Goal: Transaction & Acquisition: Purchase product/service

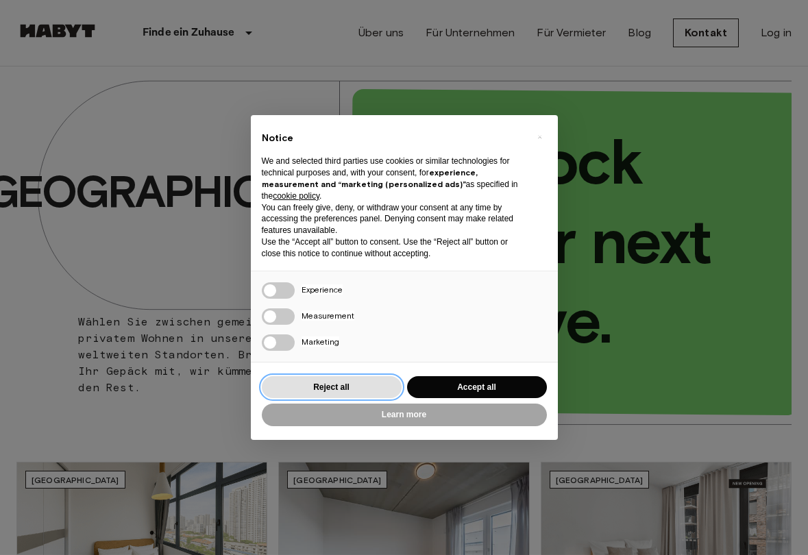
click at [297, 393] on button "Reject all" at bounding box center [332, 387] width 140 height 23
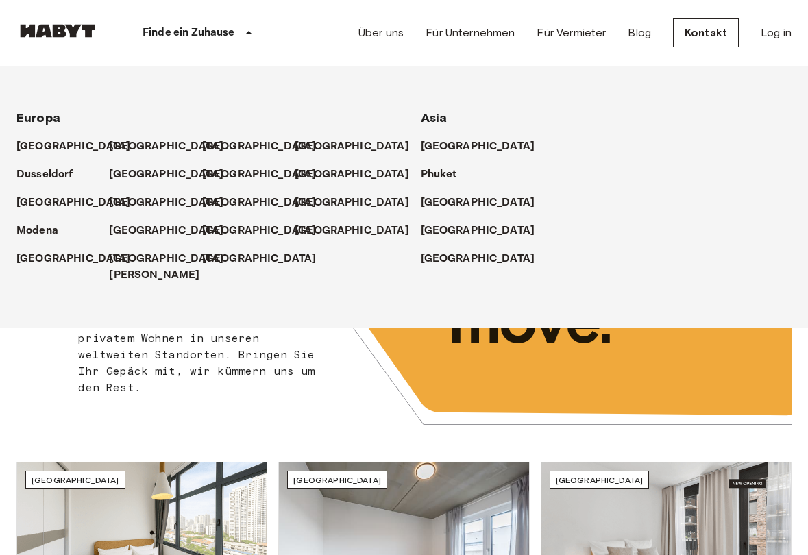
click at [204, 180] on div "[GEOGRAPHIC_DATA]" at bounding box center [248, 169] width 93 height 28
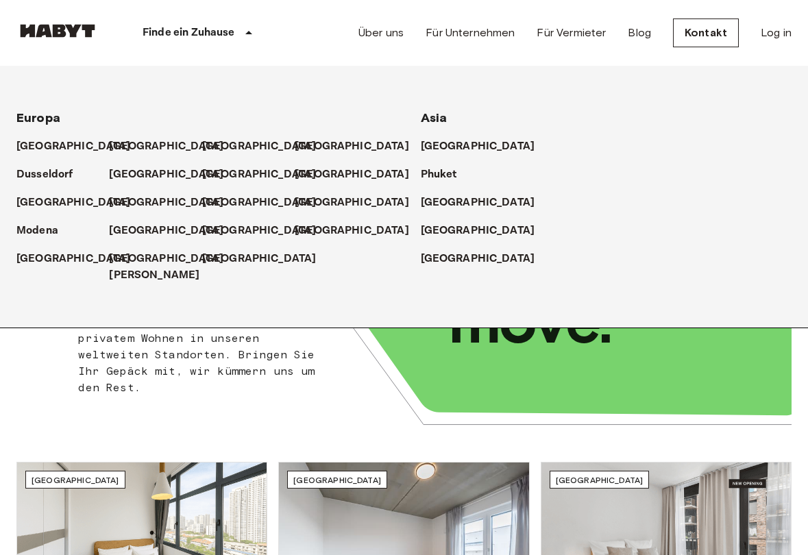
click at [206, 180] on p "[GEOGRAPHIC_DATA]" at bounding box center [259, 175] width 114 height 16
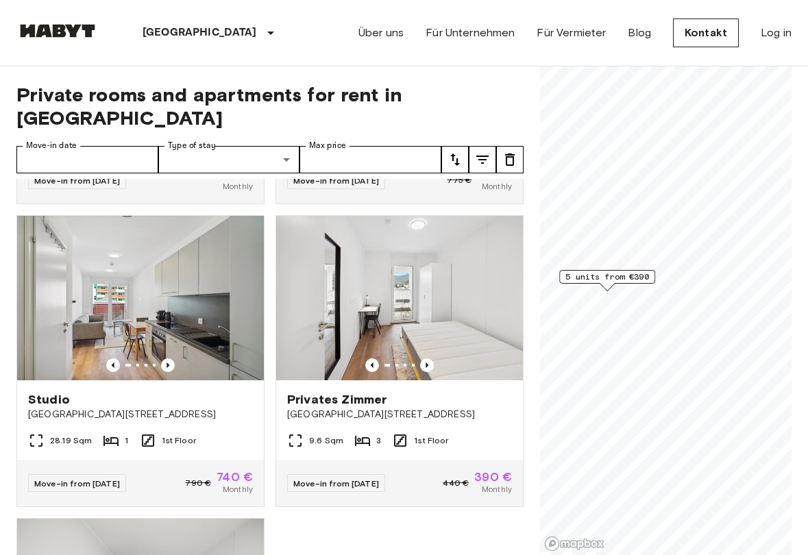
scroll to position [276, 0]
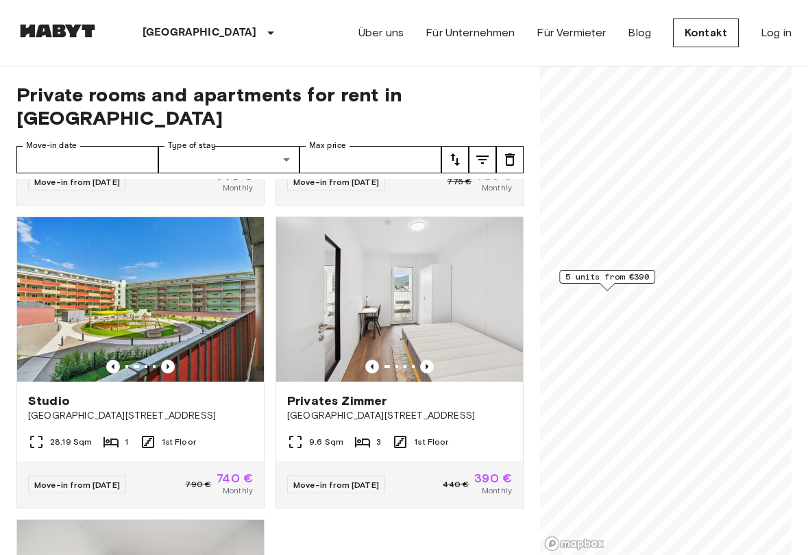
click at [87, 292] on img at bounding box center [140, 299] width 247 height 164
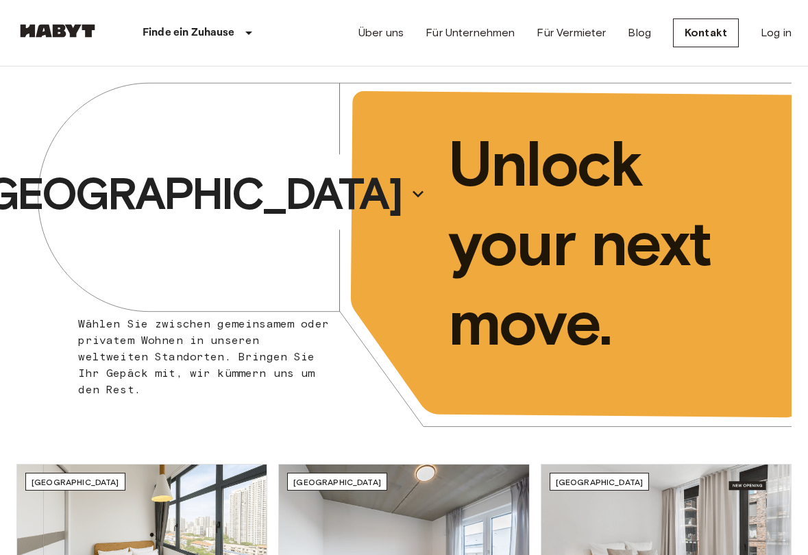
scroll to position [2, 0]
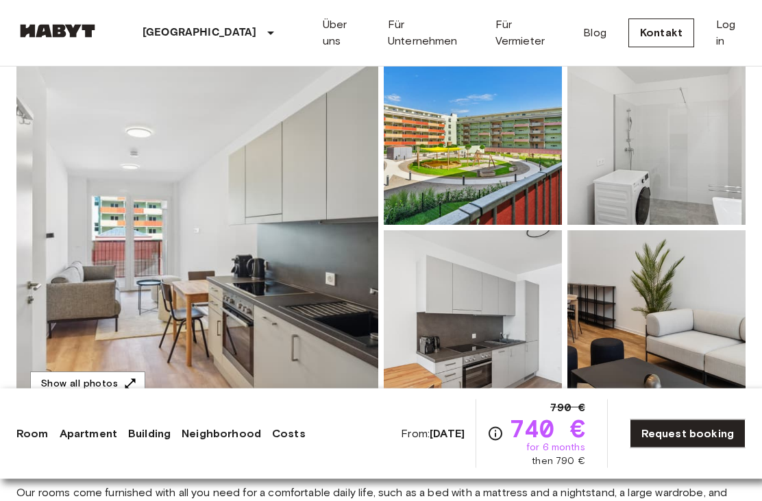
scroll to position [147, 0]
click at [63, 382] on button "Show all photos" at bounding box center [87, 383] width 115 height 25
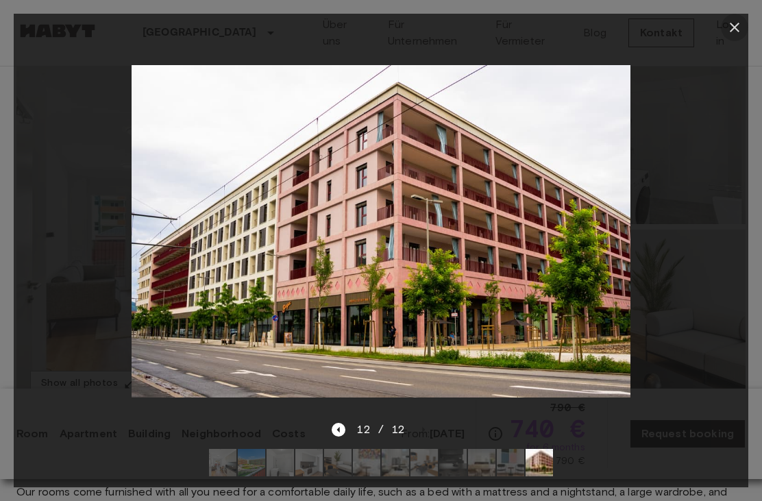
click at [730, 36] on button "button" at bounding box center [734, 27] width 27 height 27
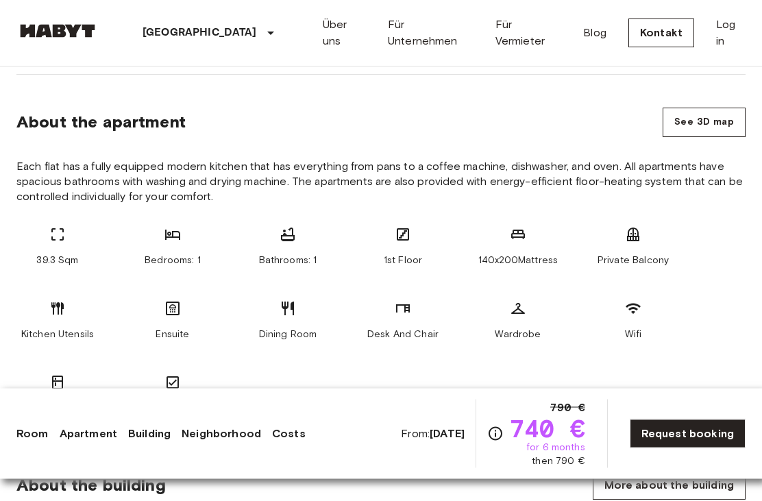
scroll to position [0, 0]
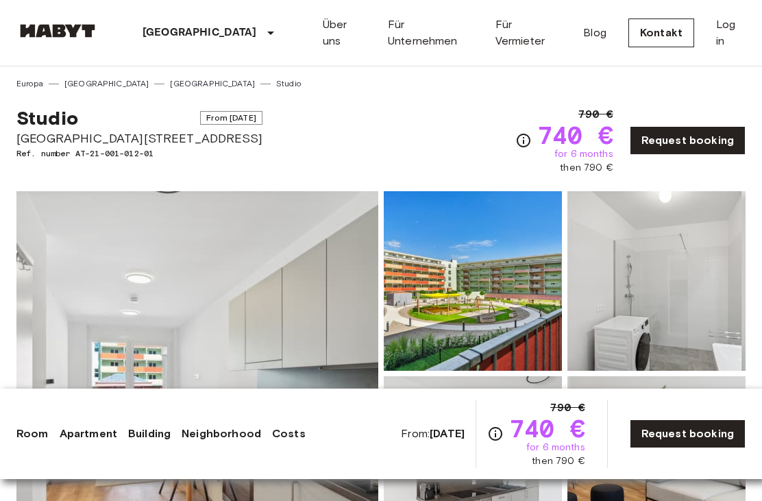
click at [330, 39] on link "Über uns" at bounding box center [344, 32] width 43 height 33
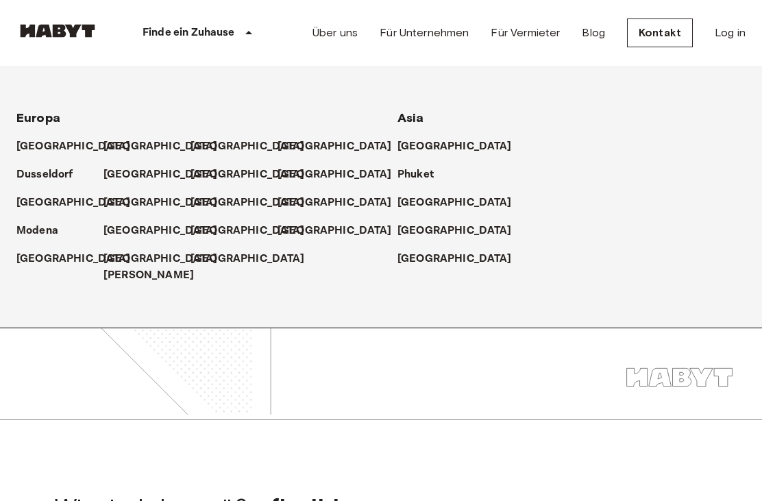
click at [194, 177] on p "[GEOGRAPHIC_DATA]" at bounding box center [247, 175] width 114 height 16
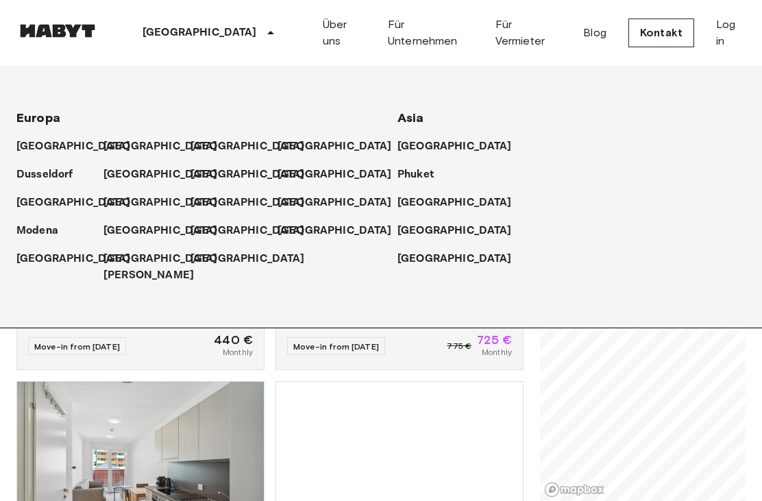
scroll to position [111, 0]
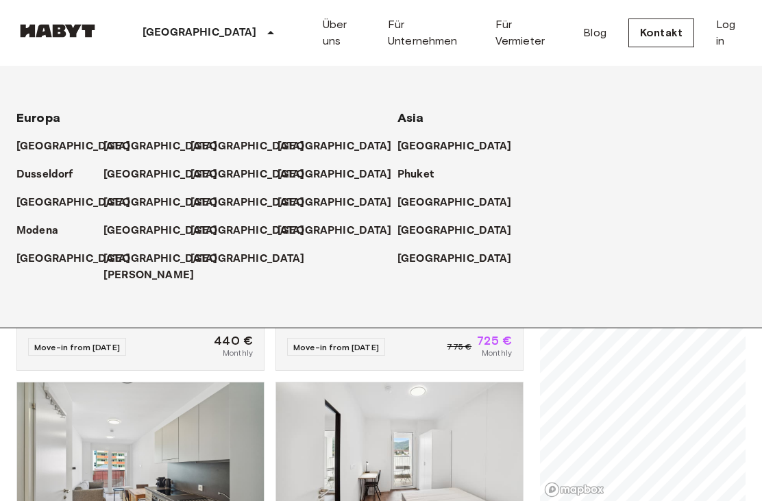
click at [117, 227] on p "[GEOGRAPHIC_DATA]" at bounding box center [160, 231] width 114 height 16
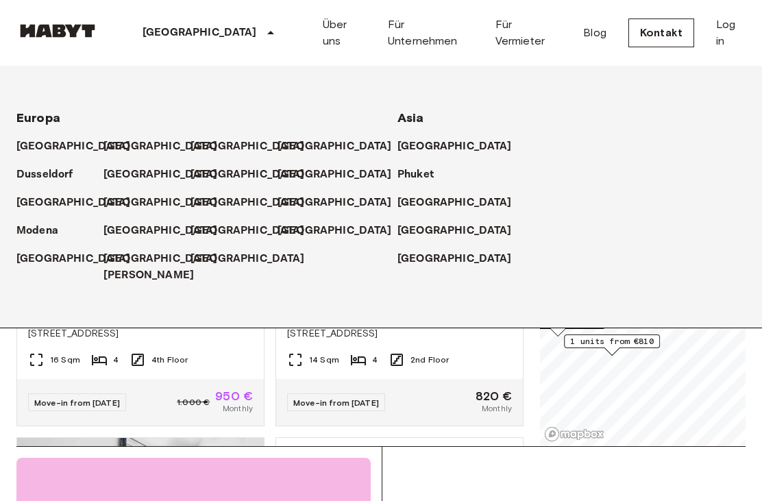
scroll to position [79, 0]
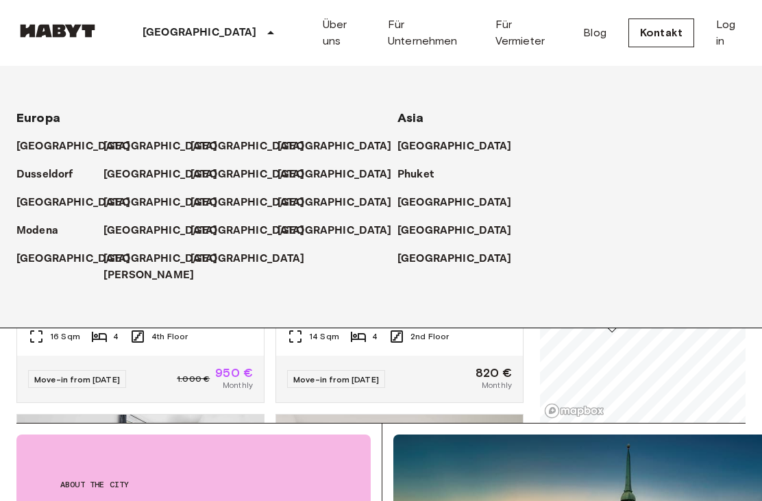
click at [262, 35] on icon at bounding box center [270, 33] width 16 height 16
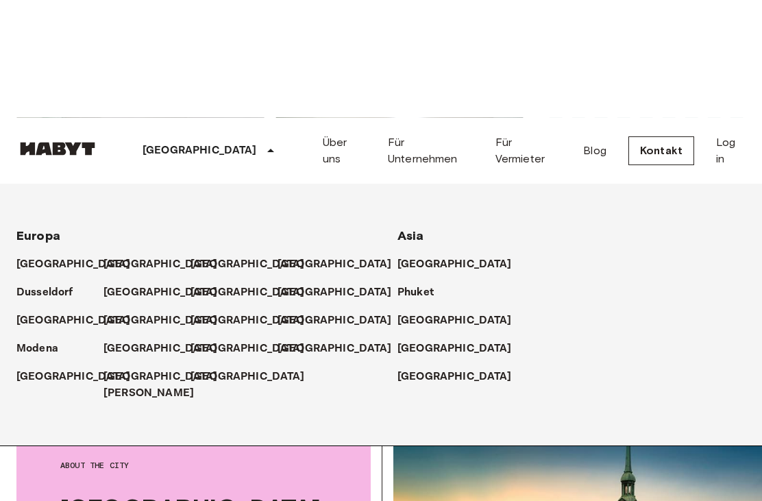
scroll to position [0, 0]
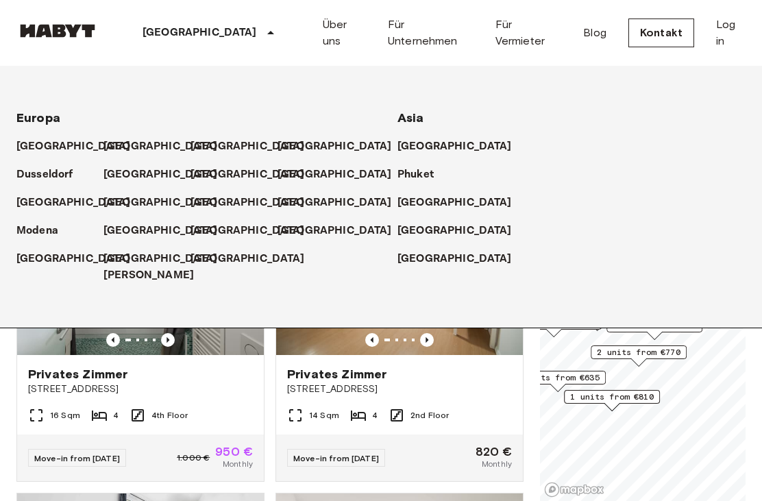
click at [689, 330] on span "3 units from €785" at bounding box center [655, 325] width 84 height 12
click at [82, 404] on div "Privates Zimmer Fraunhoferstraße 10" at bounding box center [140, 381] width 247 height 52
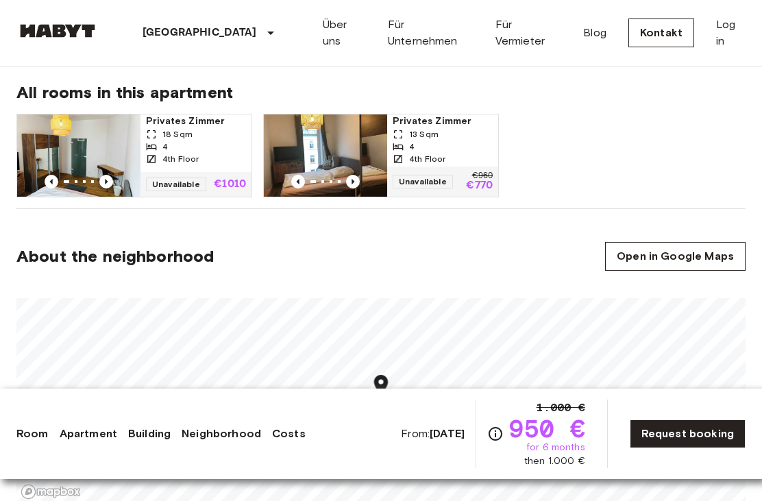
scroll to position [387, 0]
